Goal: Task Accomplishment & Management: Manage account settings

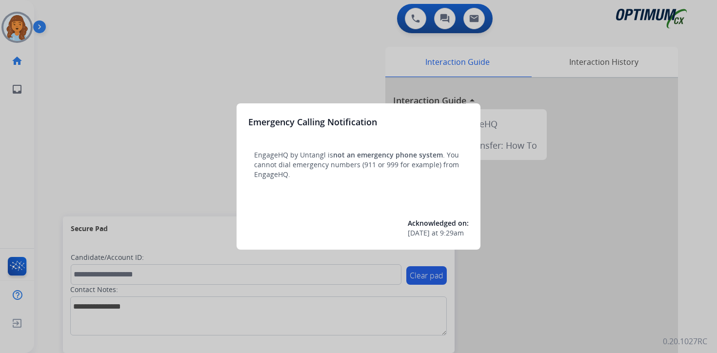
click at [65, 56] on div at bounding box center [358, 176] width 717 height 353
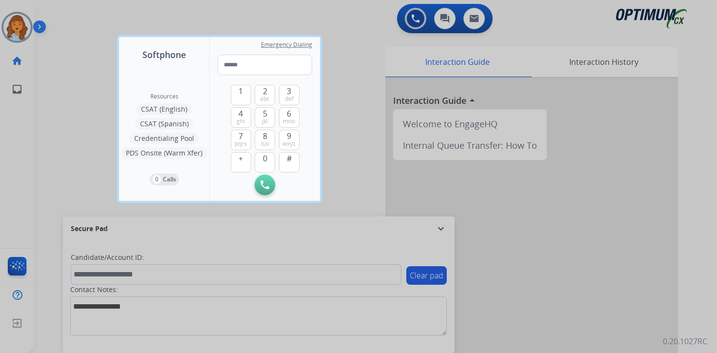
click at [63, 54] on div at bounding box center [358, 176] width 717 height 353
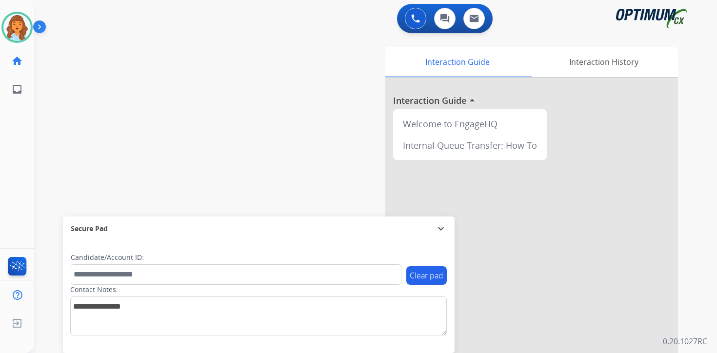
click at [44, 25] on img at bounding box center [41, 29] width 17 height 19
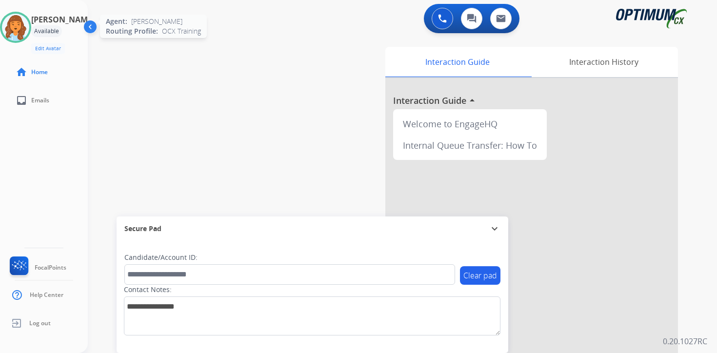
click at [23, 23] on img at bounding box center [15, 27] width 27 height 27
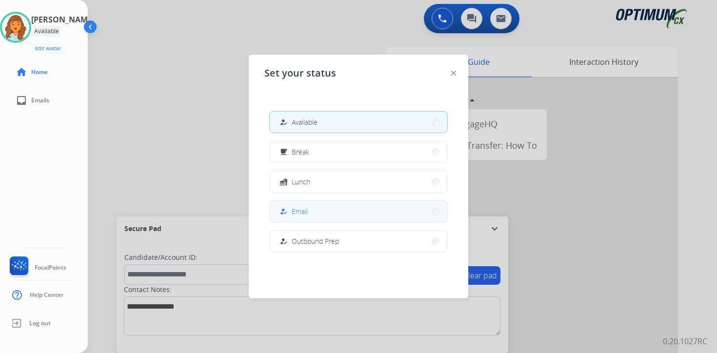
click at [314, 215] on button "how_to_reg Email" at bounding box center [359, 211] width 178 height 21
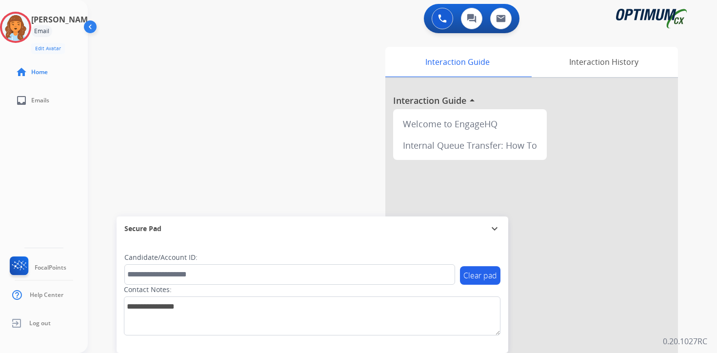
click at [694, 212] on div "0 Voice Interactions 0 Chat Interactions 0 Email Interactions swap_horiz Break …" at bounding box center [402, 176] width 629 height 353
click at [478, 351] on div "Clear pad Candidate/Account ID: Contact Notes:" at bounding box center [313, 297] width 392 height 112
click at [28, 23] on img at bounding box center [15, 27] width 27 height 27
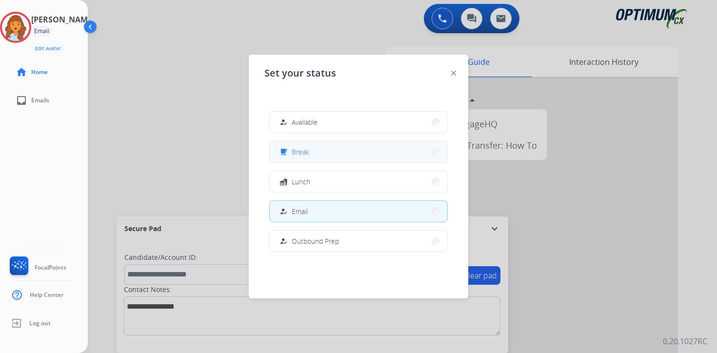
click at [316, 149] on button "free_breakfast Break" at bounding box center [359, 151] width 178 height 21
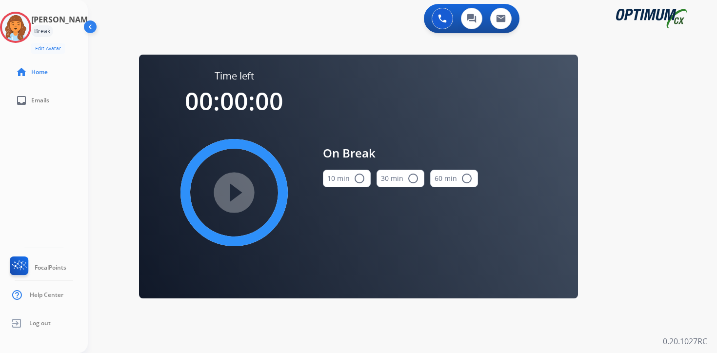
click at [624, 209] on div "0 Voice Interactions 0 Chat Interactions 0 Email Interactions swap_horiz Break …" at bounding box center [402, 176] width 629 height 353
click at [22, 35] on img at bounding box center [15, 27] width 27 height 27
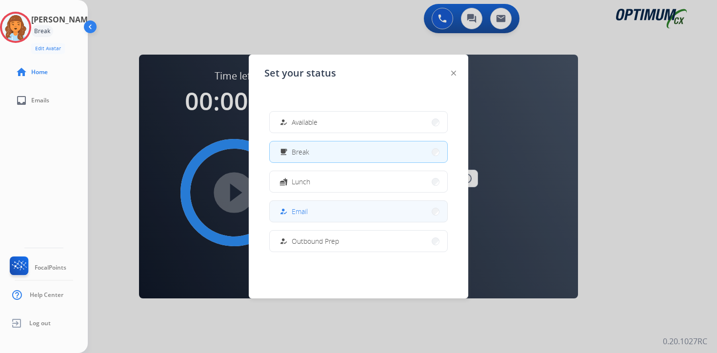
click at [312, 219] on button "how_to_reg Email" at bounding box center [359, 211] width 178 height 21
